Goal: Transaction & Acquisition: Purchase product/service

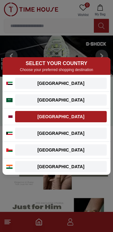
click at [81, 116] on div "[GEOGRAPHIC_DATA]" at bounding box center [61, 116] width 84 height 6
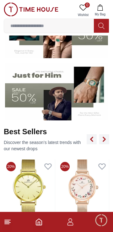
scroll to position [132, 0]
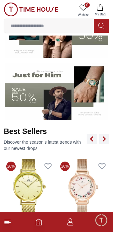
click at [80, 98] on img at bounding box center [56, 91] width 103 height 57
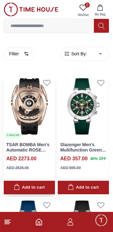
click at [40, 130] on img at bounding box center [29, 106] width 51 height 64
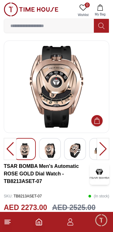
click at [53, 148] on img at bounding box center [49, 150] width 11 height 14
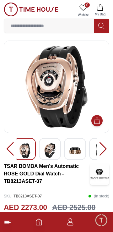
click at [57, 151] on div at bounding box center [50, 149] width 22 height 22
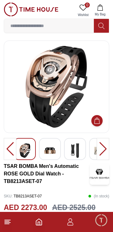
click at [57, 150] on div at bounding box center [50, 149] width 22 height 22
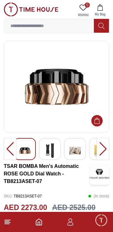
click at [58, 153] on div at bounding box center [50, 149] width 22 height 22
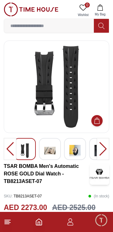
click at [56, 154] on div at bounding box center [50, 149] width 22 height 22
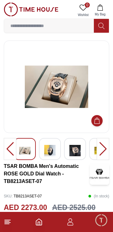
click at [78, 153] on img at bounding box center [74, 150] width 11 height 14
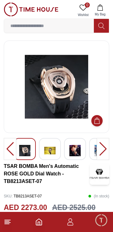
click at [77, 153] on img at bounding box center [74, 150] width 11 height 14
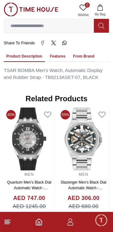
scroll to position [453, 0]
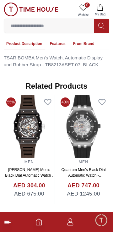
click at [8, 224] on line at bounding box center [7, 224] width 4 height 0
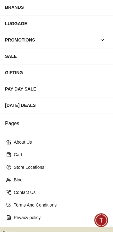
scroll to position [121, 0]
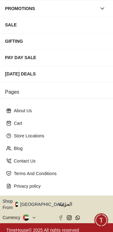
click at [35, 201] on button "Shop From [GEOGRAPHIC_DATA]" at bounding box center [37, 204] width 68 height 13
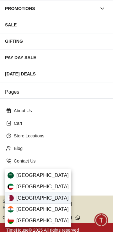
click at [14, 198] on div "[GEOGRAPHIC_DATA]" at bounding box center [38, 197] width 66 height 11
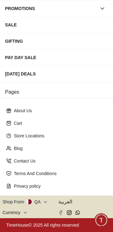
scroll to position [423, 0]
